Goal: Information Seeking & Learning: Learn about a topic

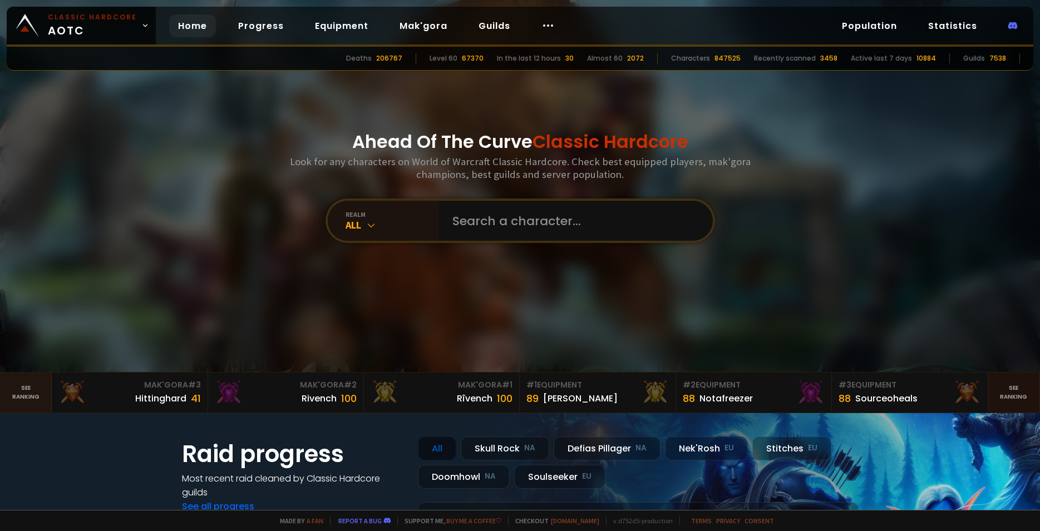
click at [1003, 387] on link "See ranking" at bounding box center [1014, 393] width 52 height 40
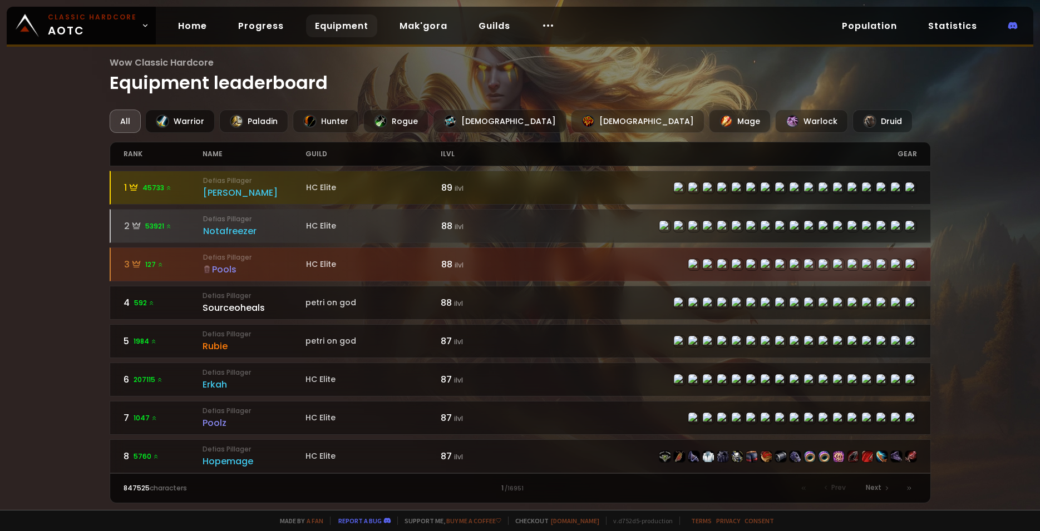
click at [200, 118] on div "Warrior" at bounding box center [180, 121] width 70 height 23
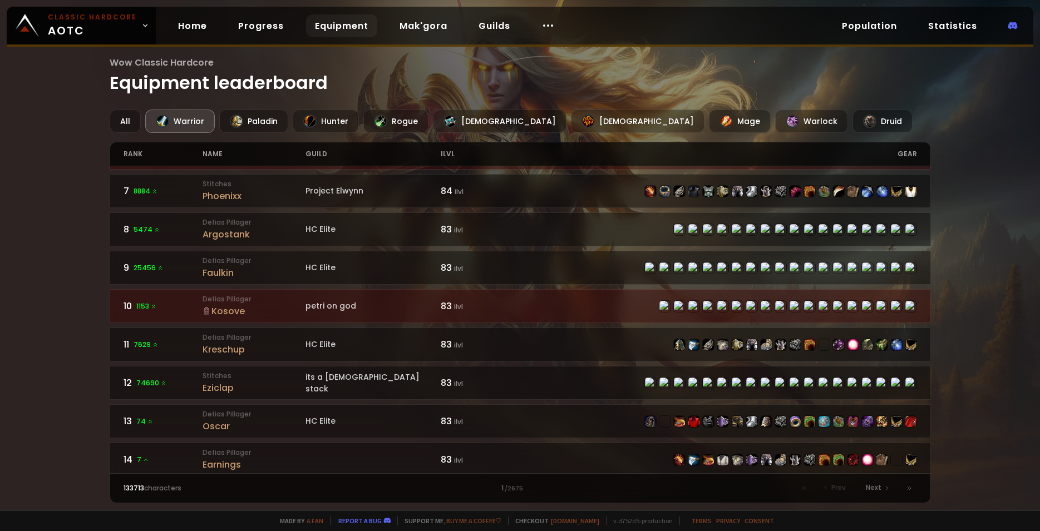
scroll to position [230, 0]
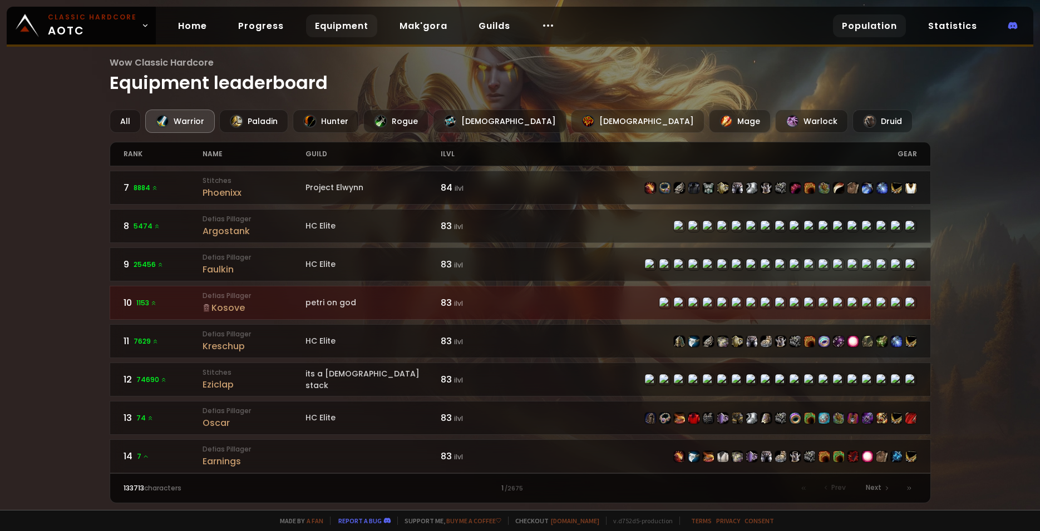
click at [861, 34] on link "Population" at bounding box center [869, 25] width 73 height 23
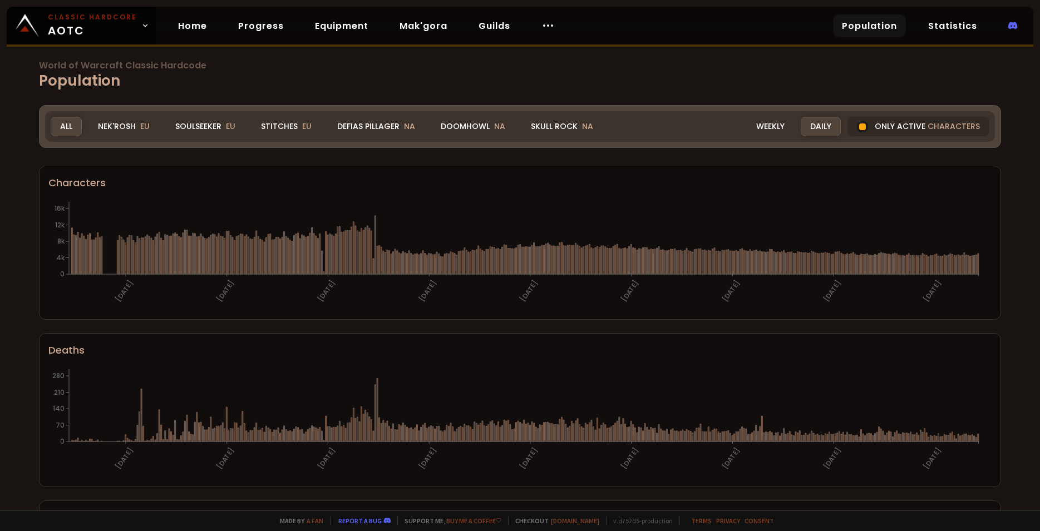
click at [467, 127] on div "Doomhowl NA" at bounding box center [472, 126] width 83 height 19
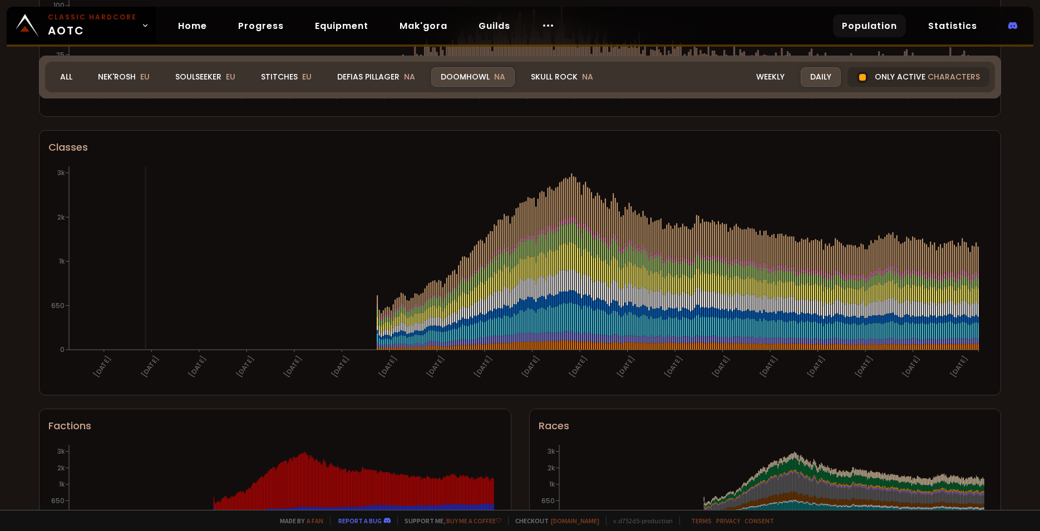
scroll to position [230, 0]
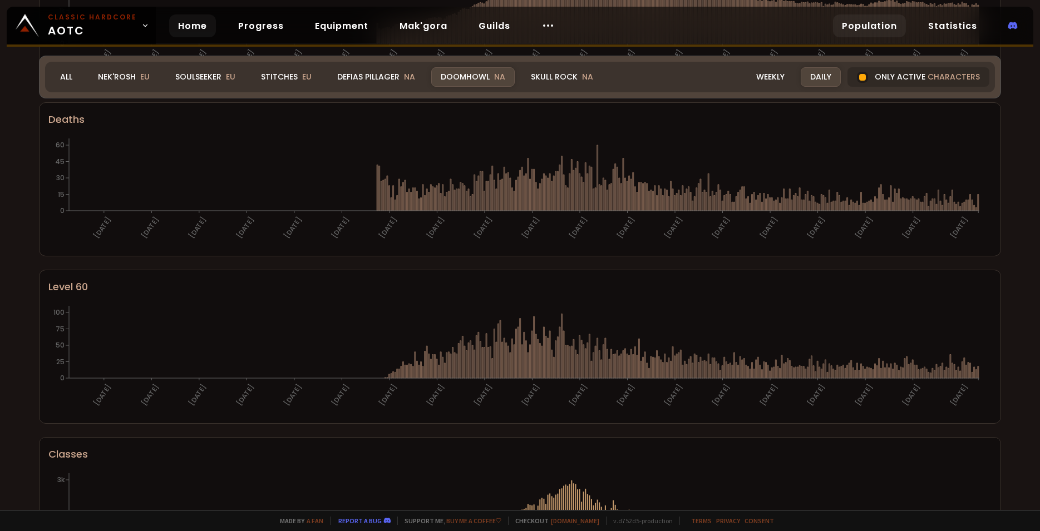
click at [195, 41] on div "Home Progress Equipment Mak'gora Guilds" at bounding box center [366, 26] width 421 height 36
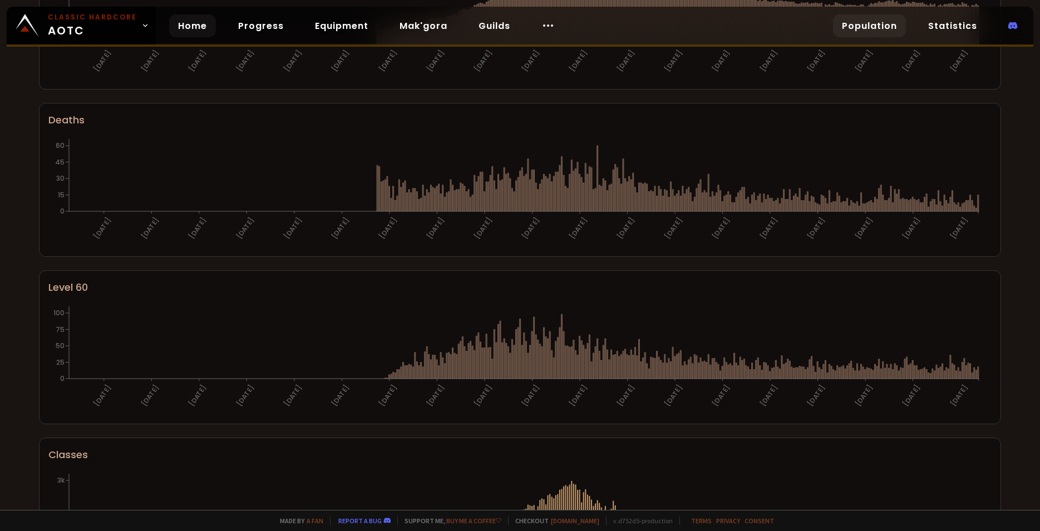
scroll to position [0, 0]
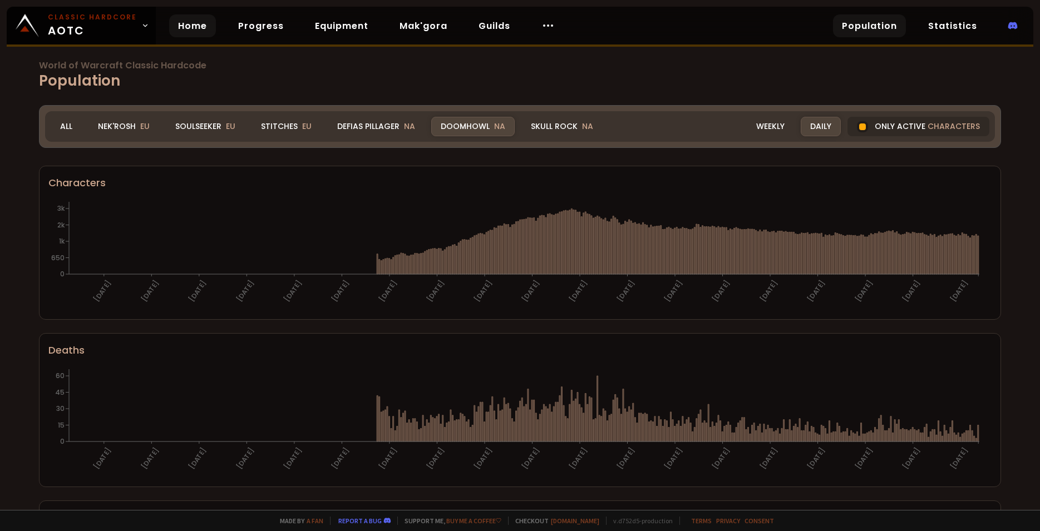
click at [193, 23] on link "Home" at bounding box center [192, 25] width 47 height 23
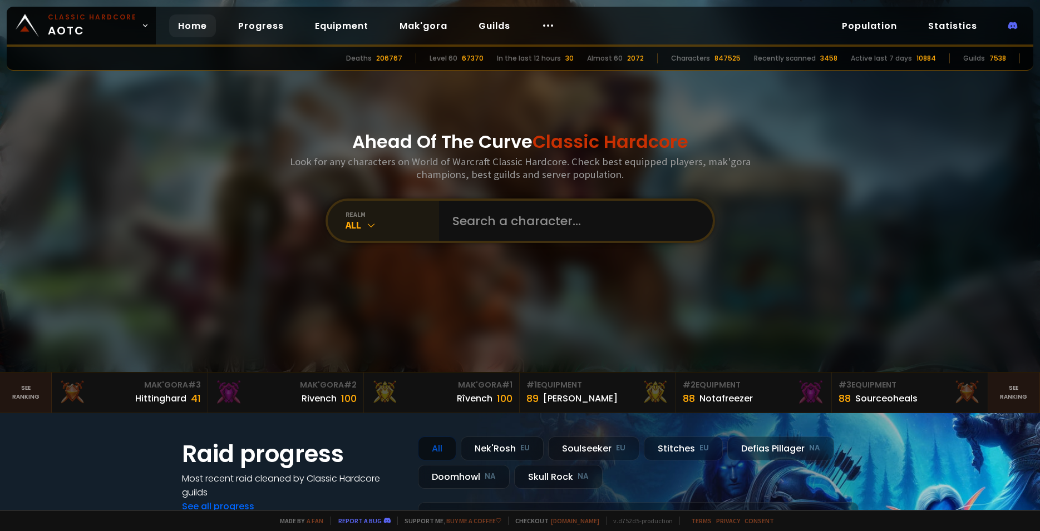
click at [369, 225] on icon at bounding box center [370, 225] width 11 height 11
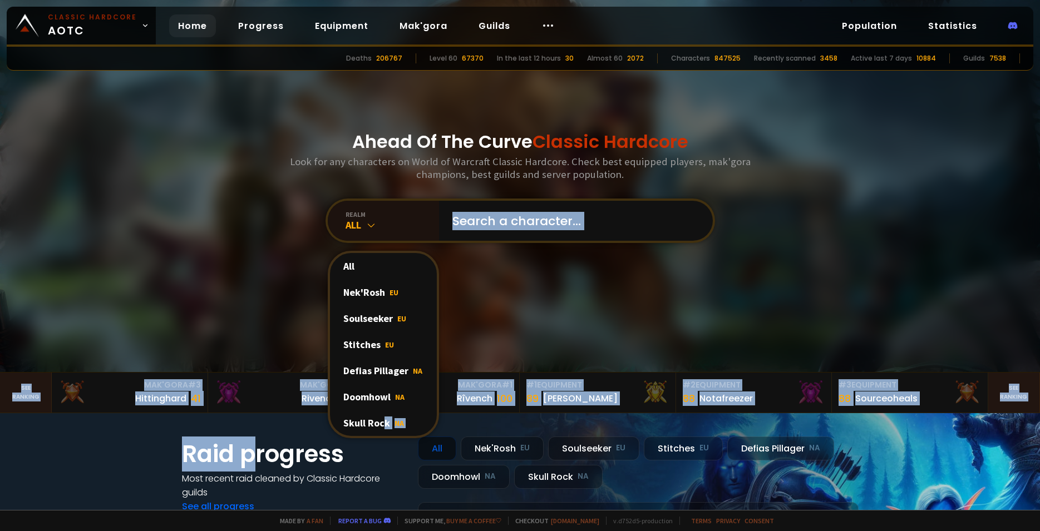
drag, startPoint x: 380, startPoint y: 425, endPoint x: 265, endPoint y: 424, distance: 114.6
click at [328, 426] on div "All Nek'Rosh EU Soulseeker EU Stitches EU Defias Pillager NA Doomhowl NA Skull …" at bounding box center [383, 344] width 111 height 187
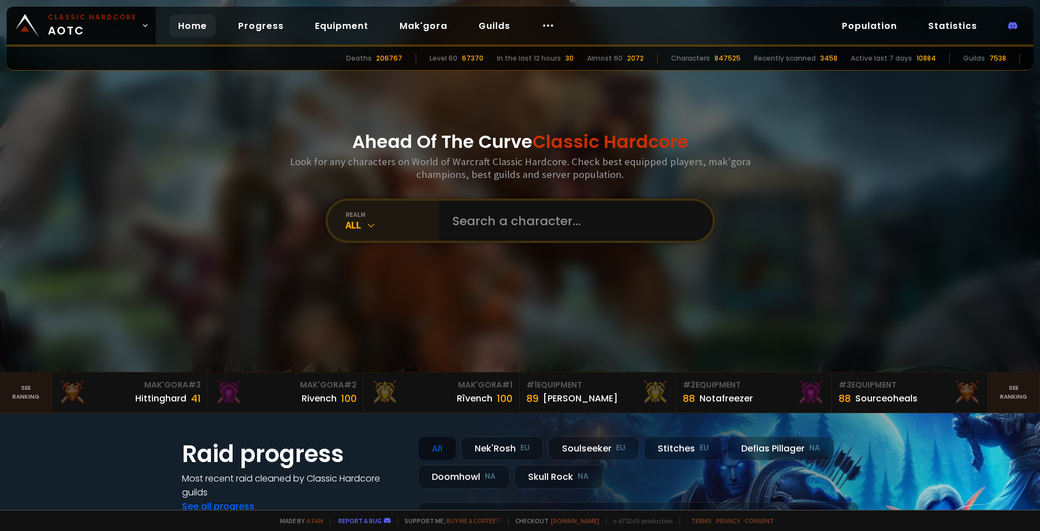
click at [350, 222] on div "All" at bounding box center [391, 225] width 93 height 13
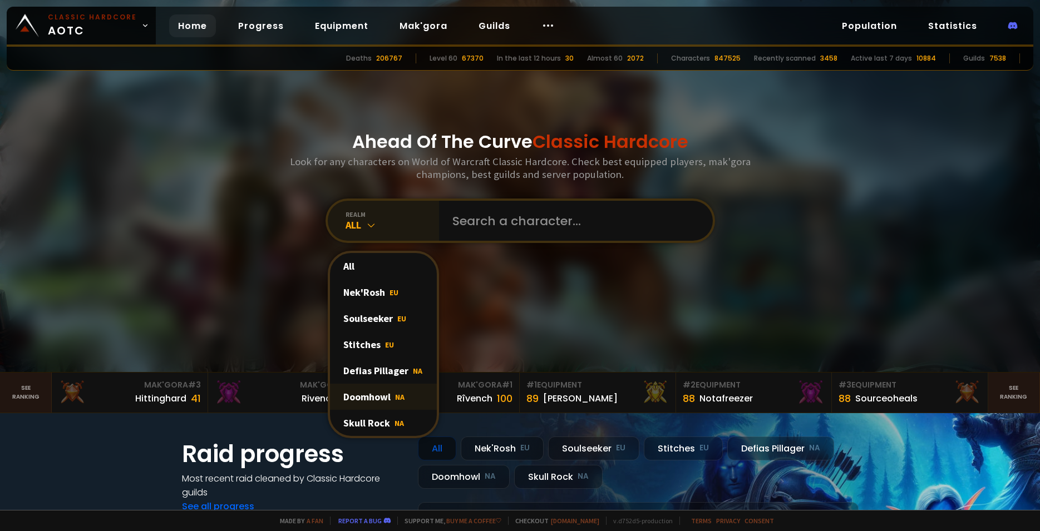
click at [374, 401] on div "Doomhowl NA" at bounding box center [383, 397] width 107 height 26
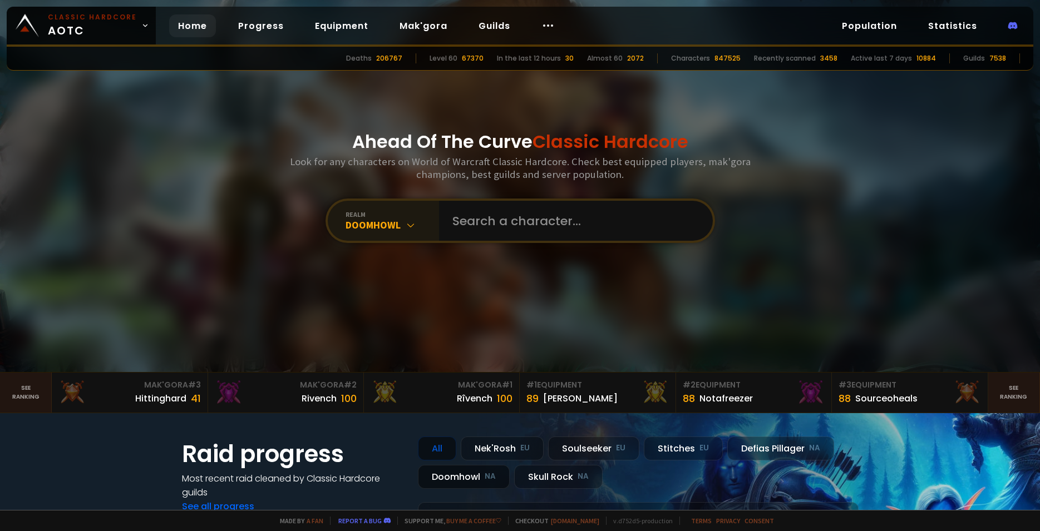
click at [454, 479] on div "Doomhowl NA" at bounding box center [464, 477] width 92 height 24
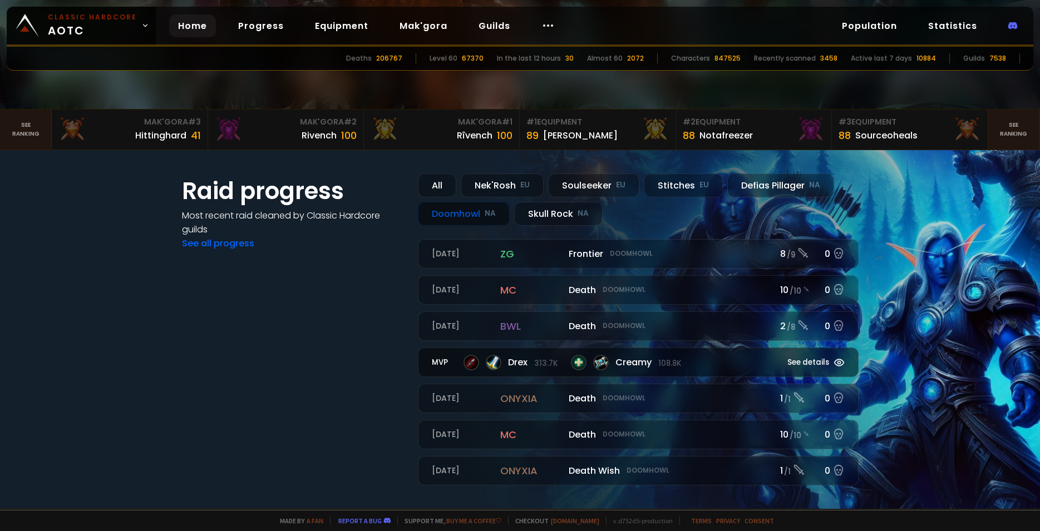
scroll to position [200, 0]
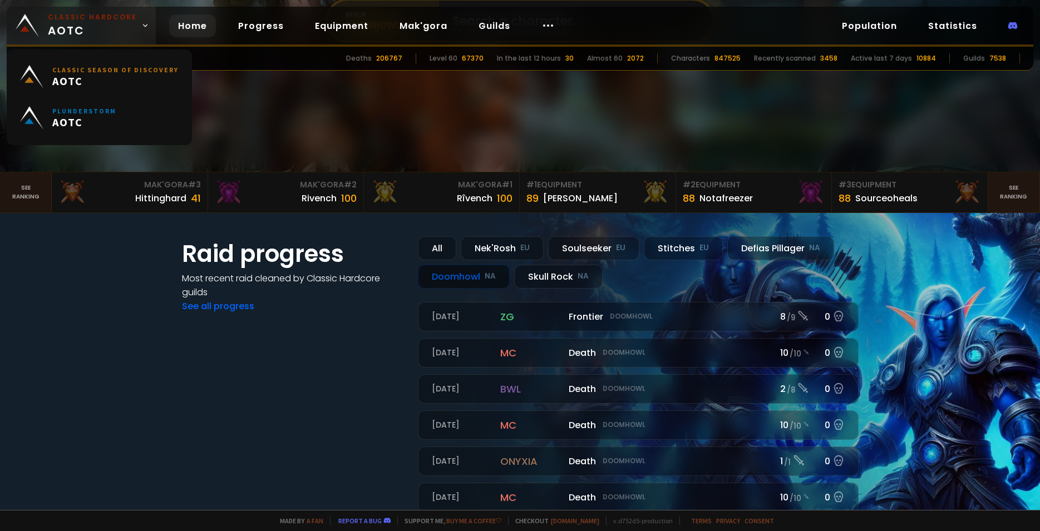
click at [116, 24] on span "Classic Hardcore AOTC" at bounding box center [92, 25] width 89 height 27
